Goal: Browse casually: Explore the website without a specific task or goal

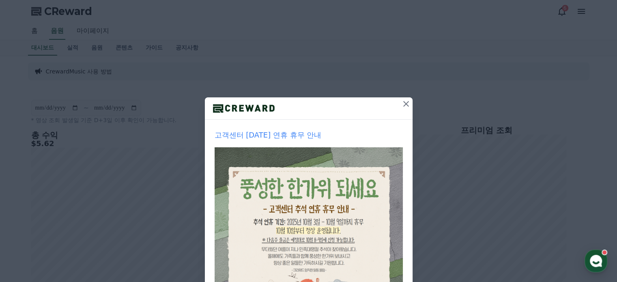
click at [404, 102] on icon at bounding box center [406, 104] width 6 height 6
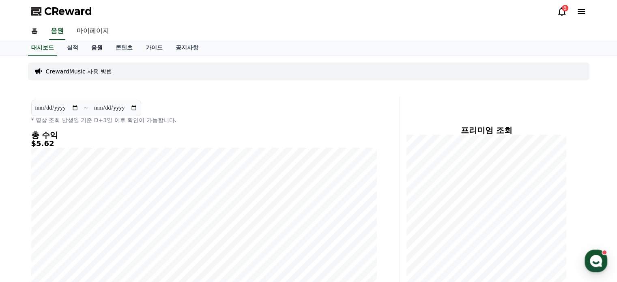
click at [95, 47] on link "음원" at bounding box center [97, 47] width 24 height 15
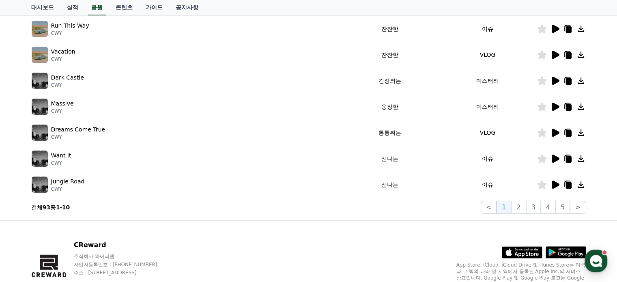
scroll to position [235, 0]
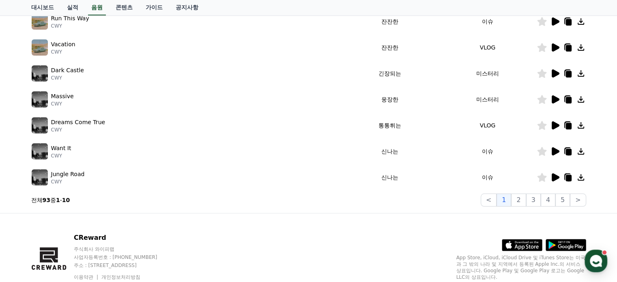
click at [553, 151] on icon at bounding box center [556, 151] width 8 height 8
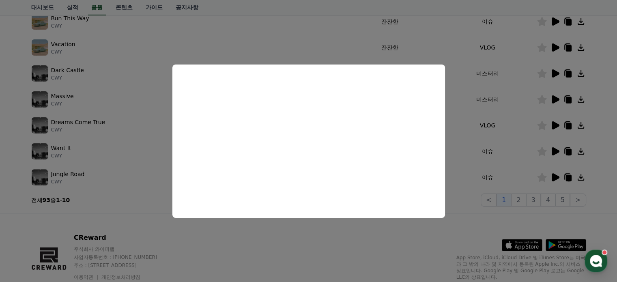
click at [594, 183] on button "close modal" at bounding box center [308, 141] width 617 height 282
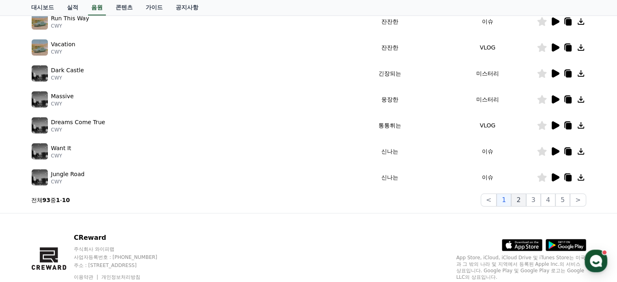
click at [519, 198] on button "2" at bounding box center [518, 199] width 15 height 13
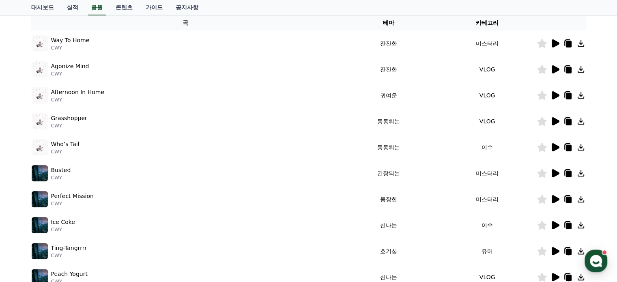
scroll to position [136, 0]
click at [552, 150] on icon at bounding box center [555, 147] width 10 height 10
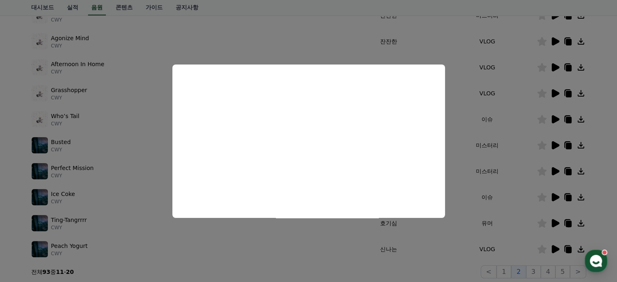
scroll to position [168, 0]
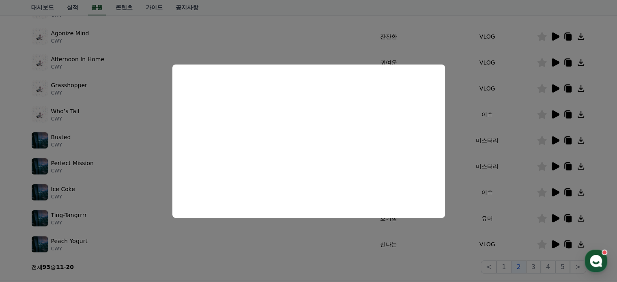
click at [556, 193] on button "close modal" at bounding box center [308, 141] width 617 height 282
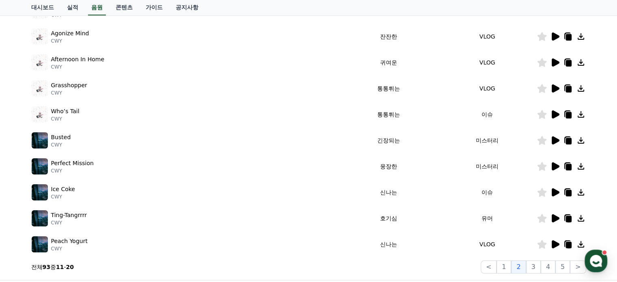
click at [556, 193] on icon at bounding box center [556, 192] width 8 height 8
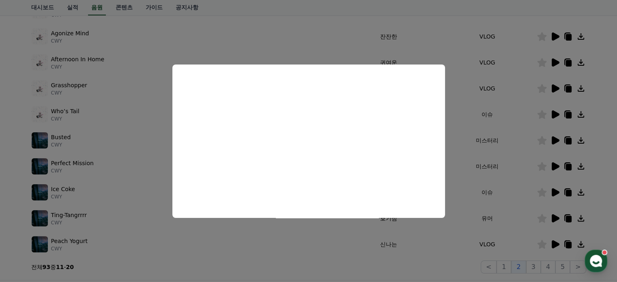
click at [553, 139] on button "close modal" at bounding box center [308, 141] width 617 height 282
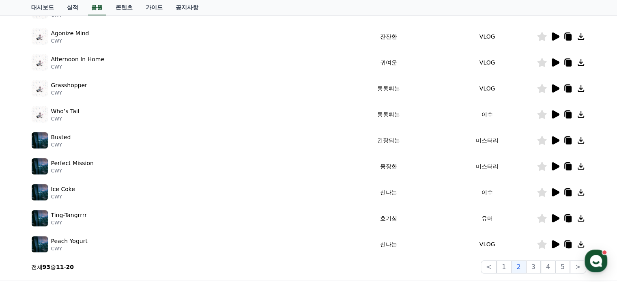
click at [553, 139] on icon at bounding box center [556, 140] width 8 height 8
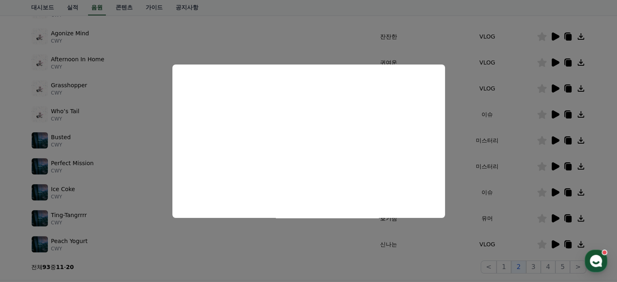
click at [552, 217] on button "close modal" at bounding box center [308, 141] width 617 height 282
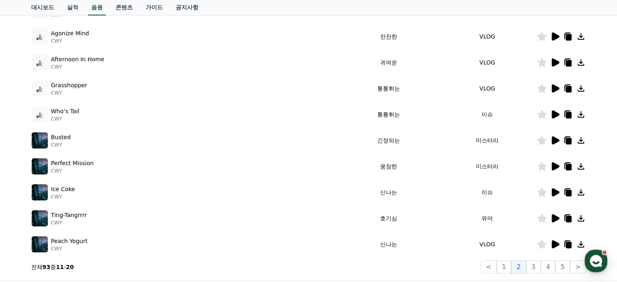
click at [552, 217] on icon at bounding box center [556, 218] width 8 height 8
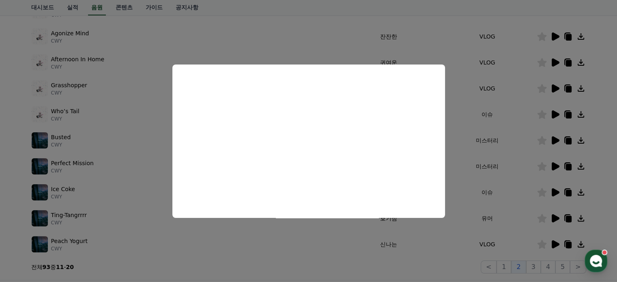
click at [553, 243] on button "close modal" at bounding box center [308, 141] width 617 height 282
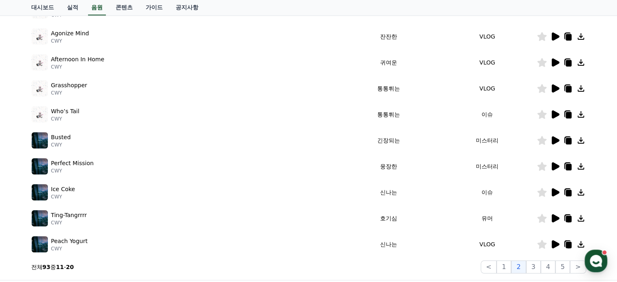
click at [553, 243] on icon at bounding box center [556, 244] width 8 height 8
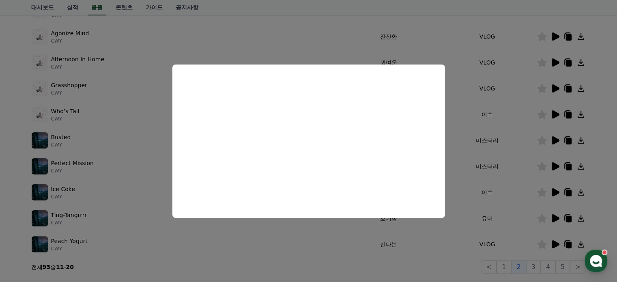
click at [612, 221] on button "close modal" at bounding box center [308, 141] width 617 height 282
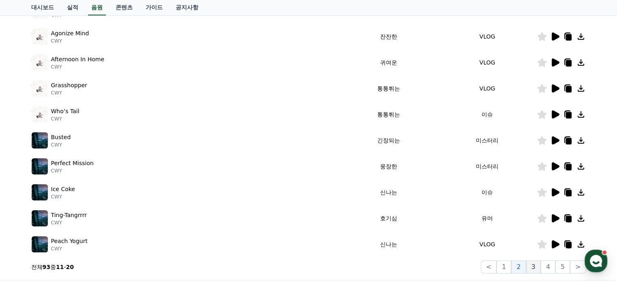
click at [537, 264] on button "3" at bounding box center [533, 266] width 15 height 13
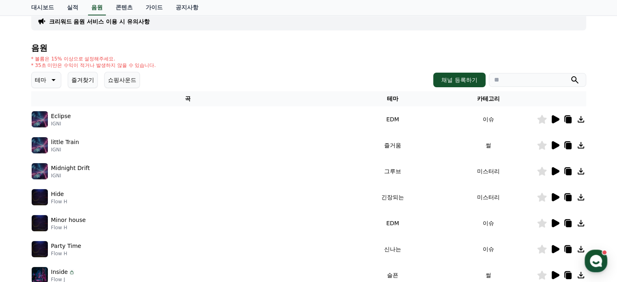
scroll to position [60, 0]
click at [551, 119] on icon at bounding box center [555, 119] width 10 height 10
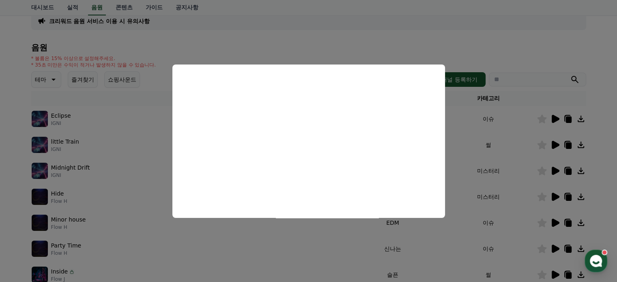
click at [556, 142] on button "close modal" at bounding box center [308, 141] width 617 height 282
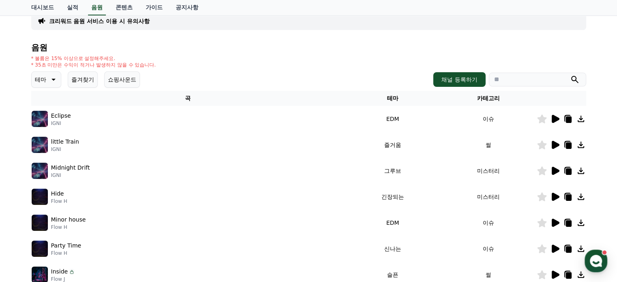
click at [556, 142] on icon at bounding box center [556, 145] width 8 height 8
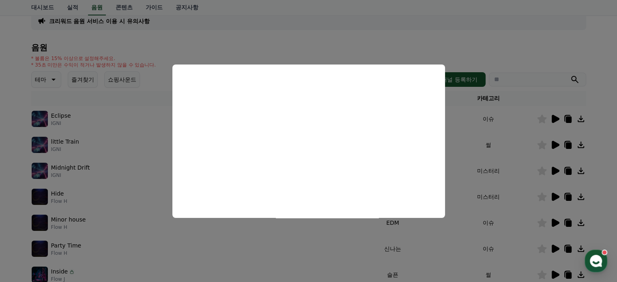
click at [556, 168] on button "close modal" at bounding box center [308, 141] width 617 height 282
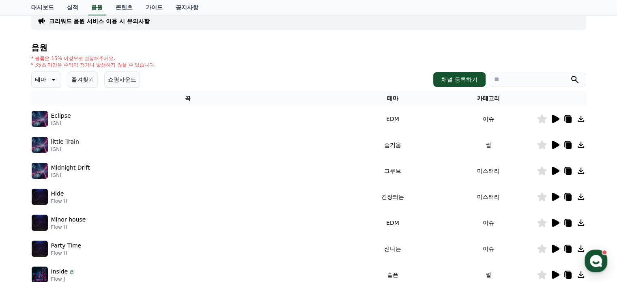
click at [556, 168] on icon at bounding box center [556, 171] width 8 height 8
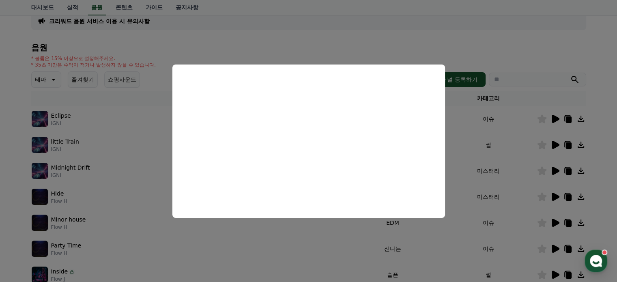
click at [554, 193] on button "close modal" at bounding box center [308, 141] width 617 height 282
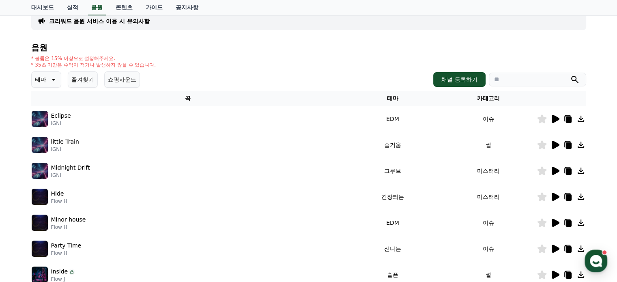
click at [554, 193] on icon at bounding box center [556, 197] width 8 height 8
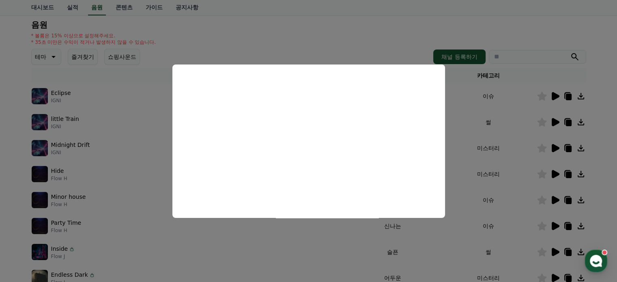
scroll to position [83, 0]
click at [553, 199] on button "close modal" at bounding box center [308, 141] width 617 height 282
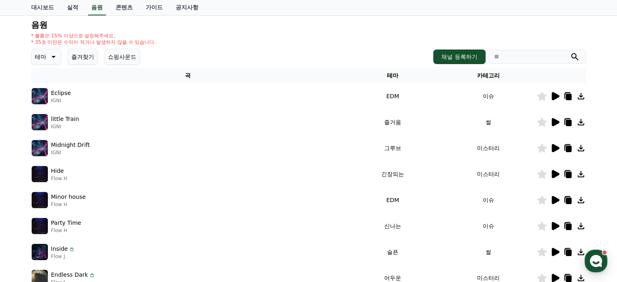
click at [553, 199] on icon at bounding box center [556, 200] width 8 height 8
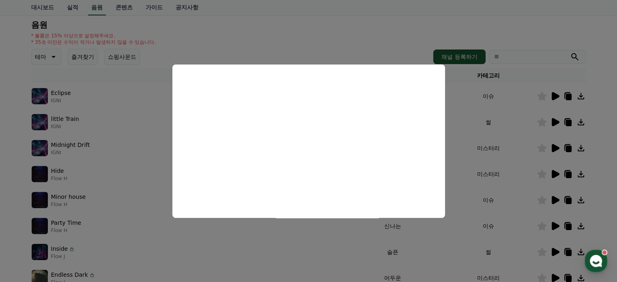
click at [555, 226] on button "close modal" at bounding box center [308, 141] width 617 height 282
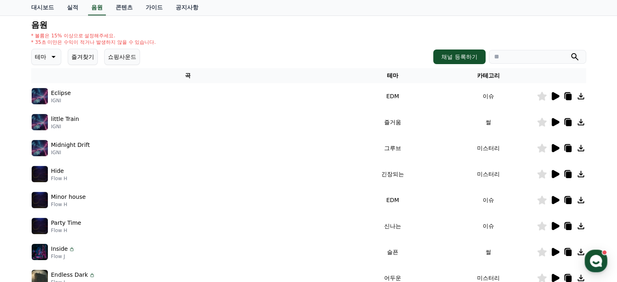
click at [555, 226] on icon at bounding box center [556, 226] width 8 height 8
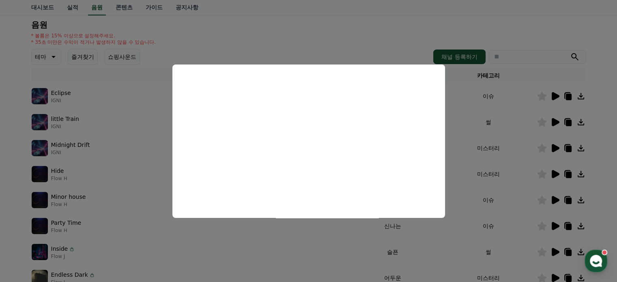
click at [567, 225] on button "close modal" at bounding box center [308, 141] width 617 height 282
click at [567, 225] on icon at bounding box center [568, 226] width 6 height 6
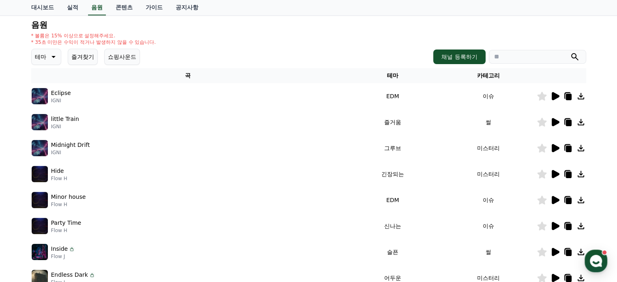
click at [567, 225] on icon at bounding box center [568, 226] width 6 height 6
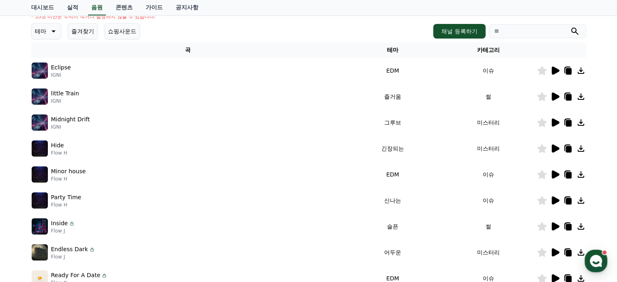
scroll to position [140, 0]
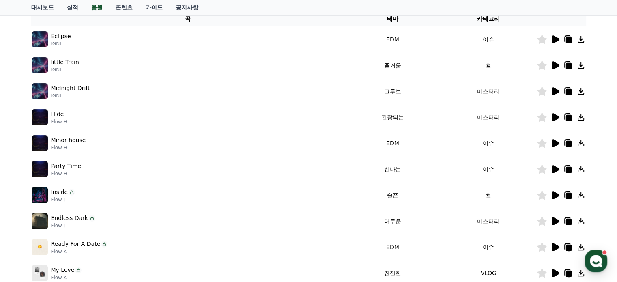
click at [554, 195] on icon at bounding box center [556, 195] width 8 height 8
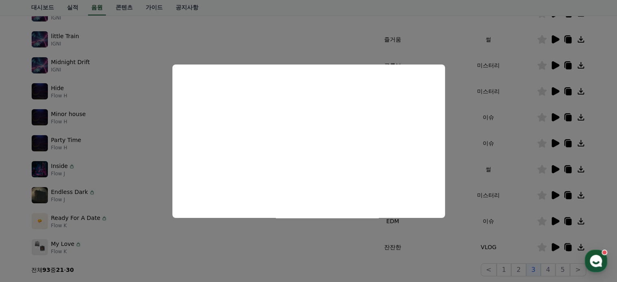
scroll to position [165, 0]
click at [554, 219] on button "close modal" at bounding box center [308, 141] width 617 height 282
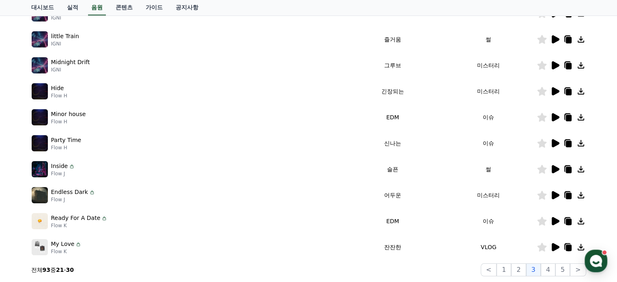
click at [554, 219] on icon at bounding box center [556, 221] width 8 height 8
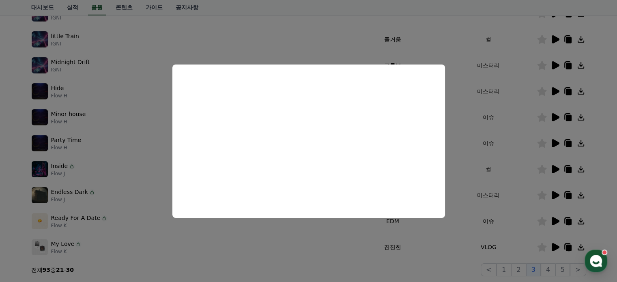
click at [568, 222] on button "close modal" at bounding box center [308, 141] width 617 height 282
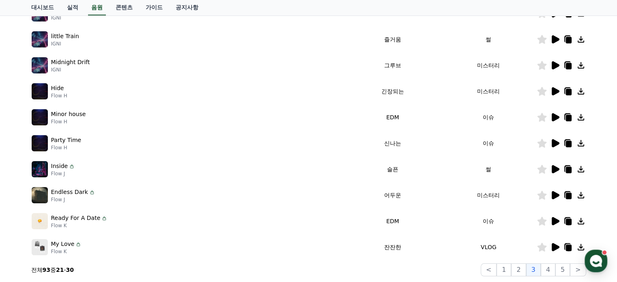
click at [568, 222] on icon at bounding box center [568, 222] width 6 height 6
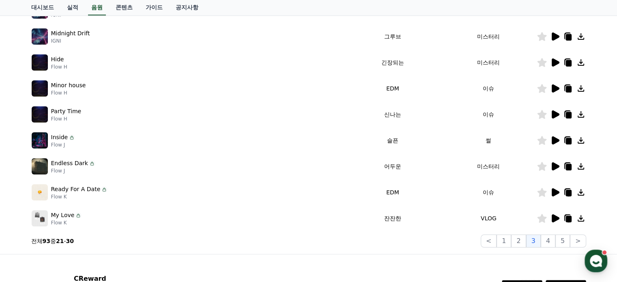
scroll to position [195, 0]
click at [548, 242] on button "4" at bounding box center [548, 240] width 15 height 13
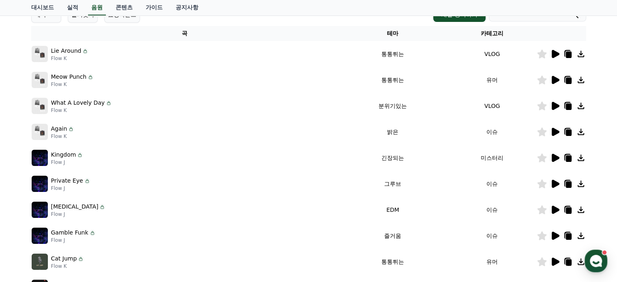
scroll to position [126, 0]
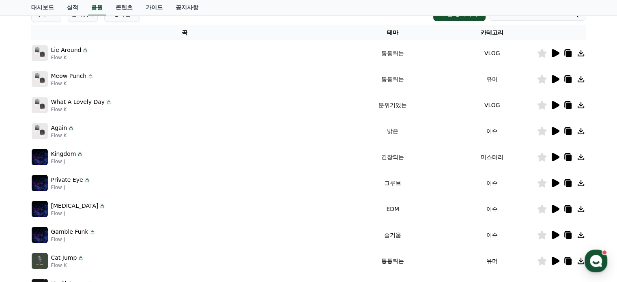
click at [555, 81] on icon at bounding box center [555, 79] width 10 height 10
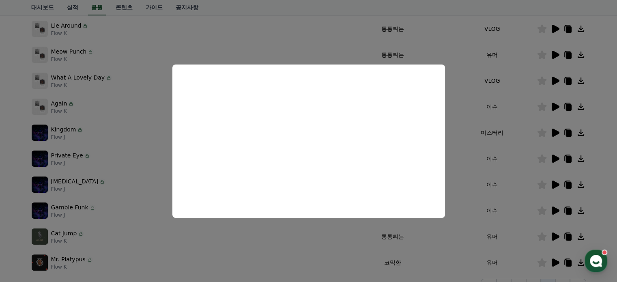
scroll to position [191, 0]
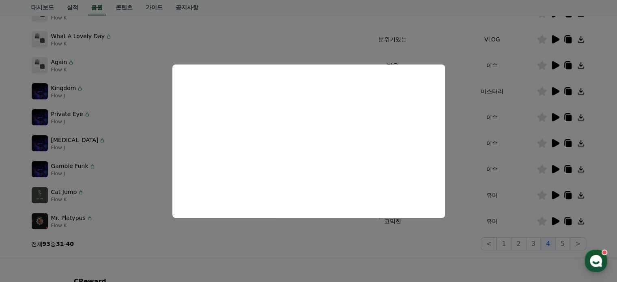
click at [555, 142] on button "close modal" at bounding box center [308, 141] width 617 height 282
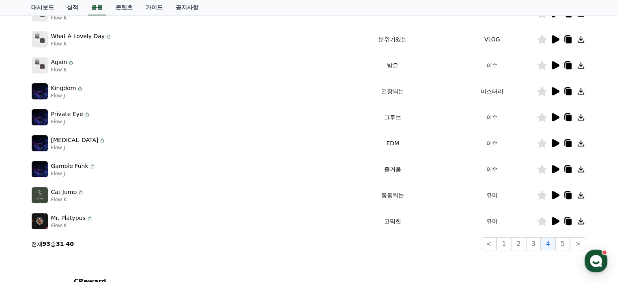
click at [555, 142] on icon at bounding box center [556, 143] width 8 height 8
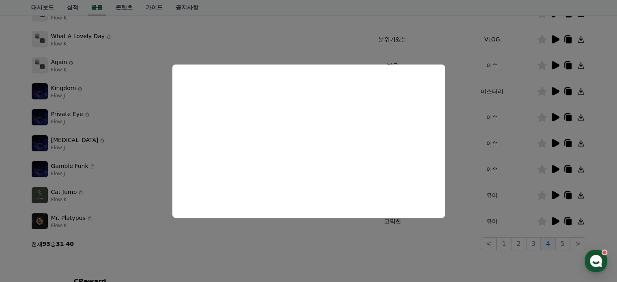
click at [555, 195] on button "close modal" at bounding box center [308, 141] width 617 height 282
click at [555, 195] on icon at bounding box center [556, 195] width 8 height 8
click at [553, 218] on button "close modal" at bounding box center [308, 141] width 617 height 282
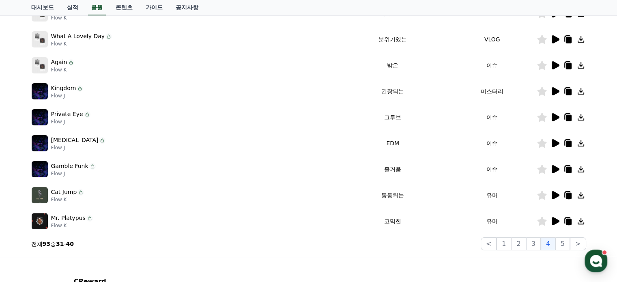
click at [553, 218] on icon at bounding box center [556, 221] width 8 height 8
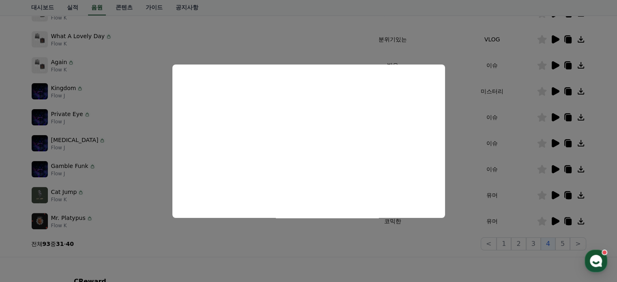
click at [552, 167] on button "close modal" at bounding box center [308, 141] width 617 height 282
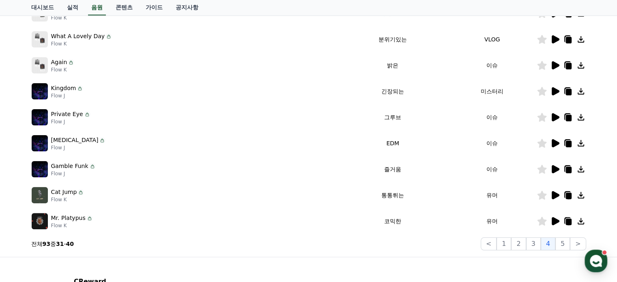
click at [552, 167] on icon at bounding box center [556, 169] width 8 height 8
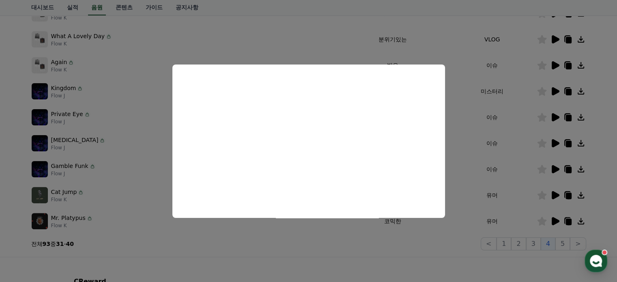
click at [569, 167] on button "close modal" at bounding box center [308, 141] width 617 height 282
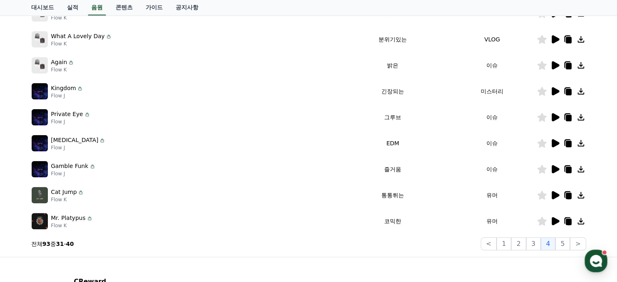
click at [569, 167] on icon at bounding box center [568, 170] width 6 height 6
